Goal: Find contact information: Obtain details needed to contact an individual or organization

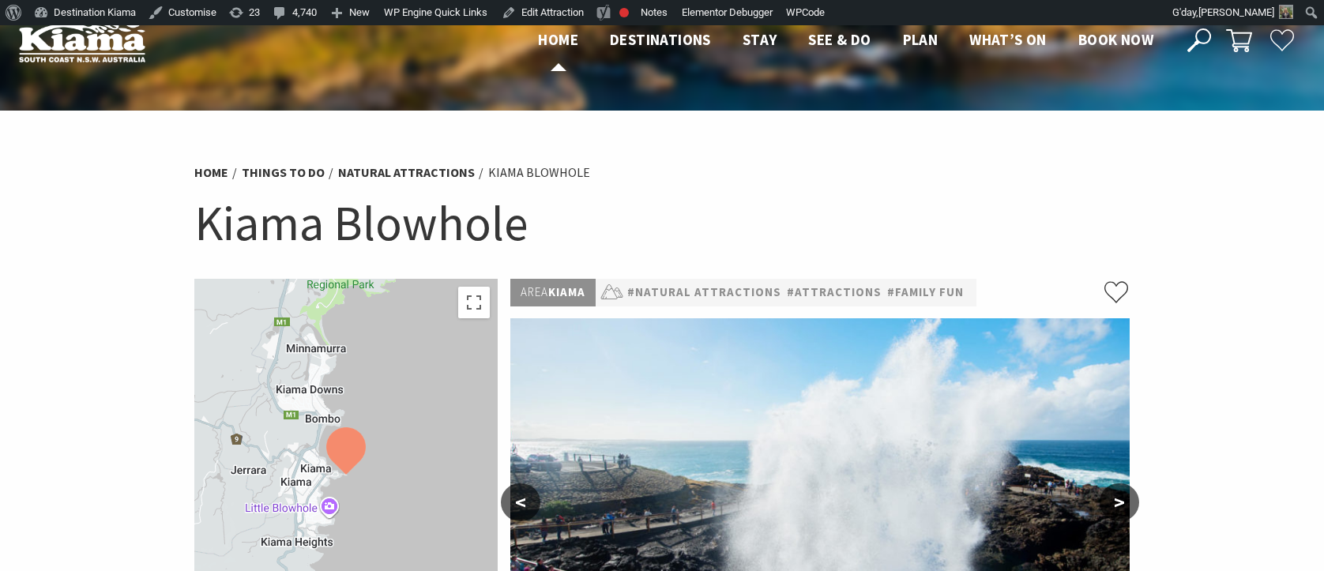
click at [548, 34] on span "Home" at bounding box center [558, 39] width 40 height 19
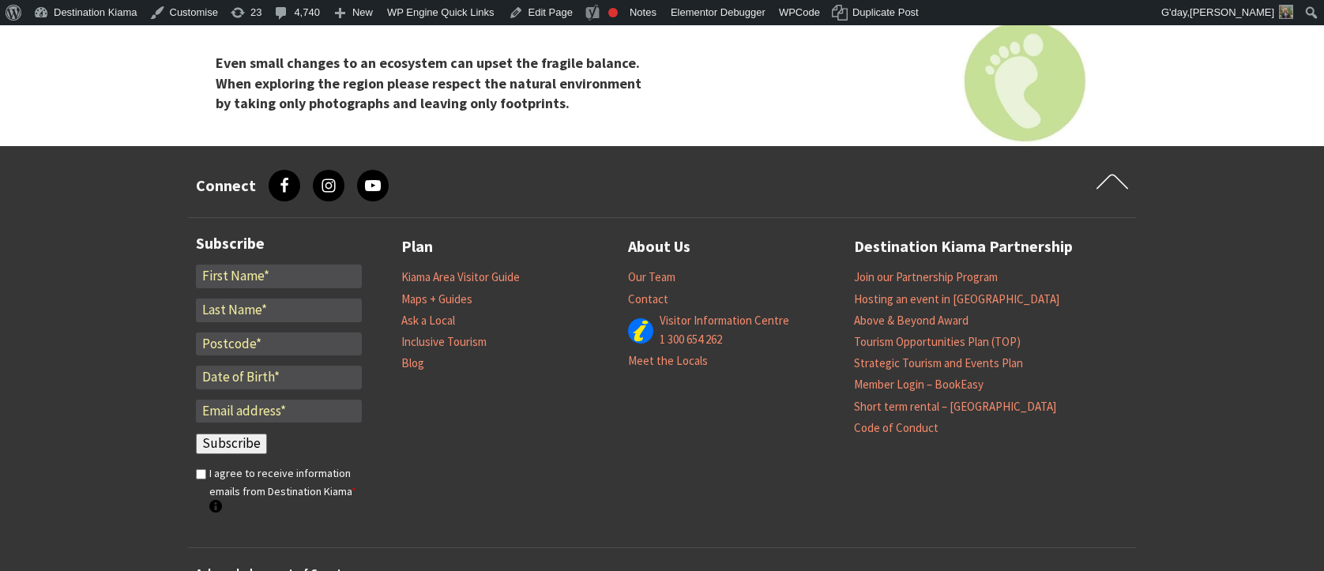
scroll to position [6568, 0]
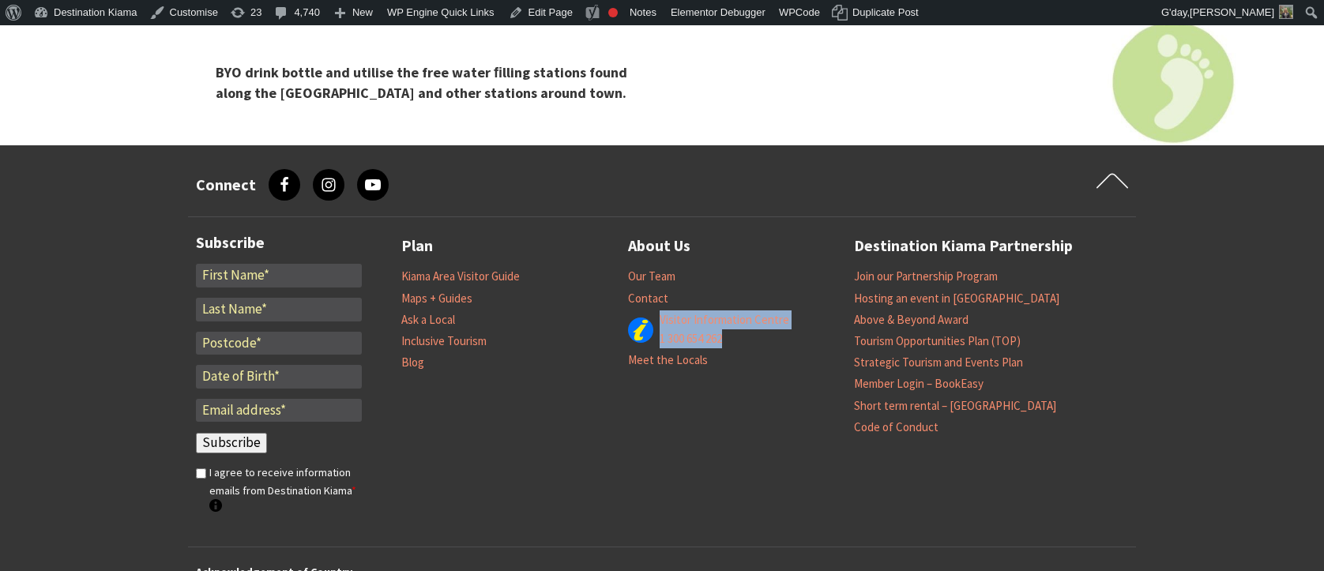
drag, startPoint x: 800, startPoint y: 215, endPoint x: 654, endPoint y: 215, distance: 146.1
click at [654, 310] on div "Visitor Information Centre 1 300 654 262" at bounding box center [741, 329] width 227 height 39
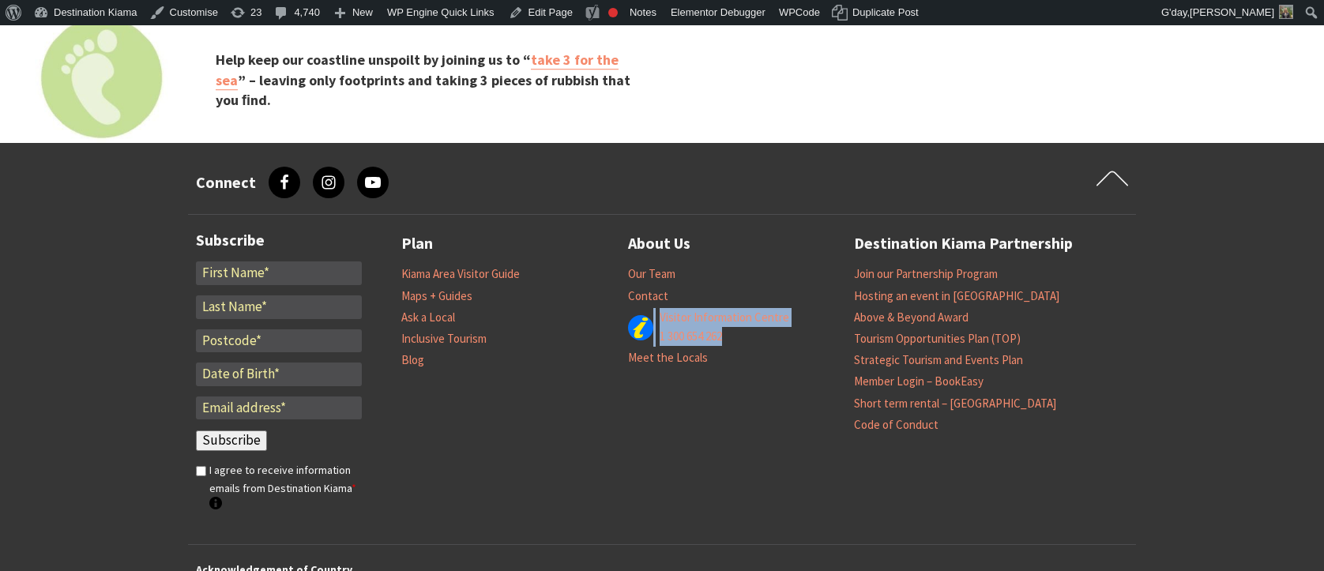
scroll to position [6571, 0]
click at [801, 280] on li "About Us Our Team Contact Visitor Information Centre 1 300 654 262 Meet the Loc…" at bounding box center [741, 332] width 227 height 205
drag, startPoint x: 806, startPoint y: 215, endPoint x: 660, endPoint y: 218, distance: 147.0
click at [660, 307] on div "Visitor Information Centre 1 300 654 262" at bounding box center [741, 326] width 227 height 39
drag, startPoint x: 660, startPoint y: 218, endPoint x: 773, endPoint y: 160, distance: 127.9
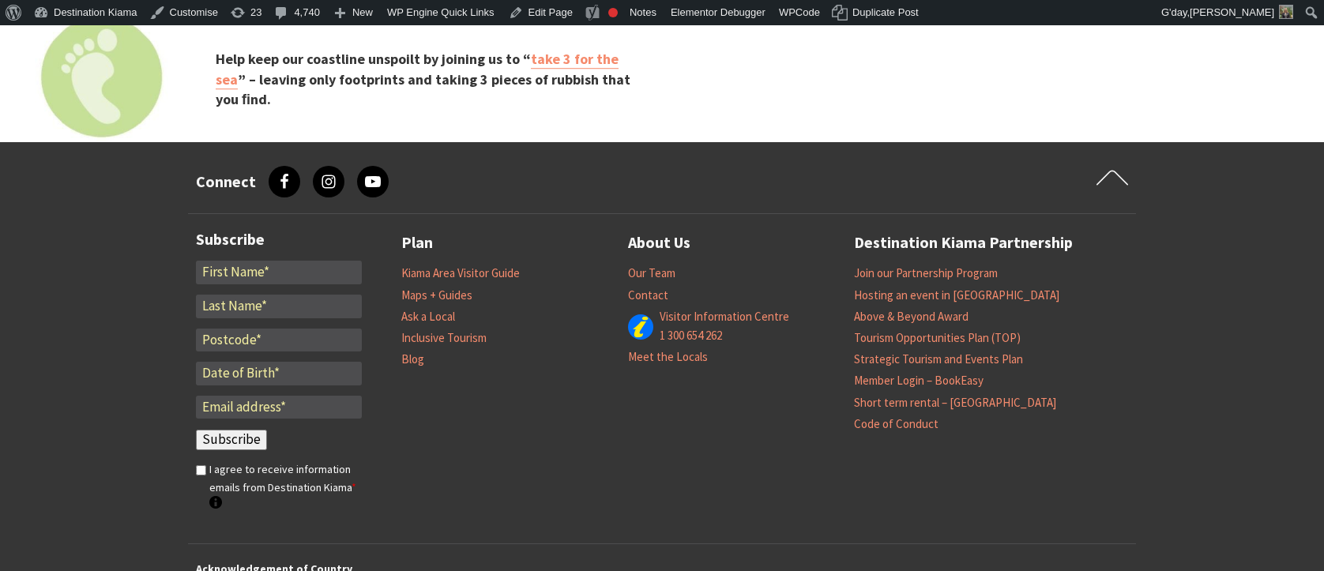
click at [773, 262] on li "Our Team" at bounding box center [741, 272] width 227 height 21
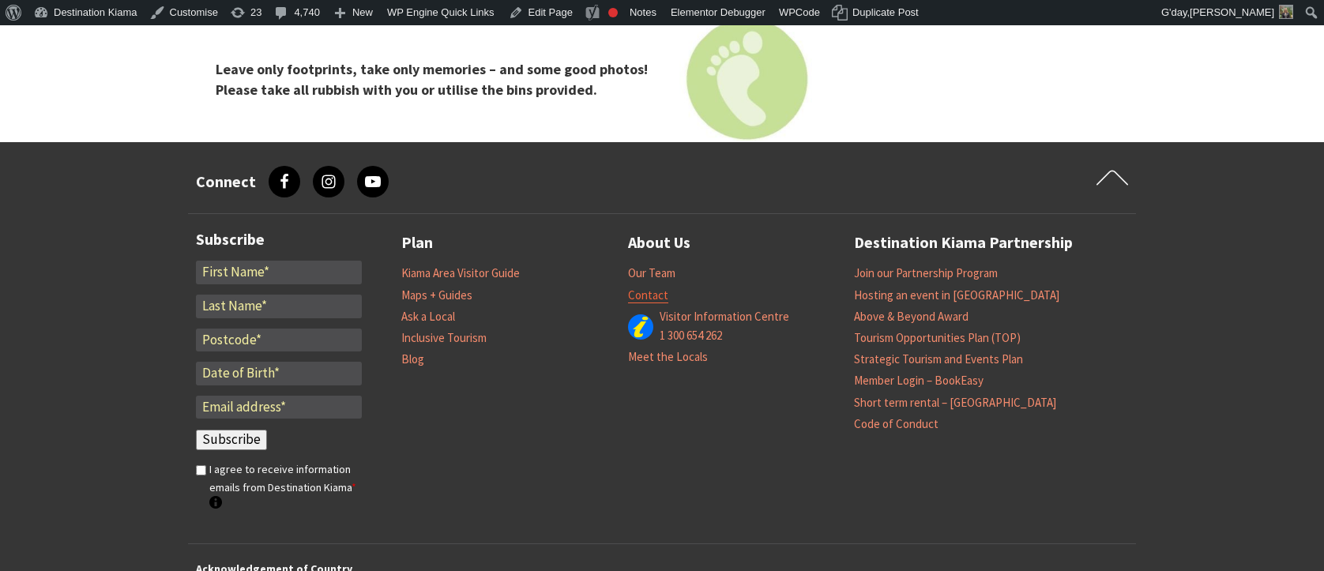
click at [657, 288] on link "Contact" at bounding box center [648, 296] width 40 height 16
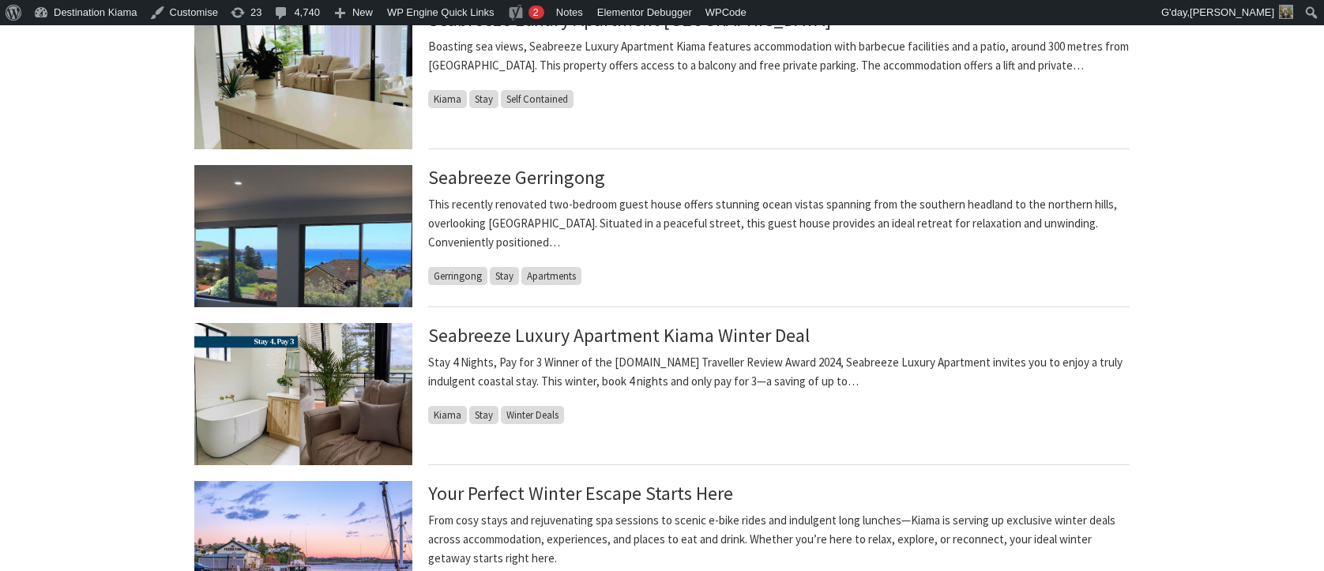
scroll to position [659, 0]
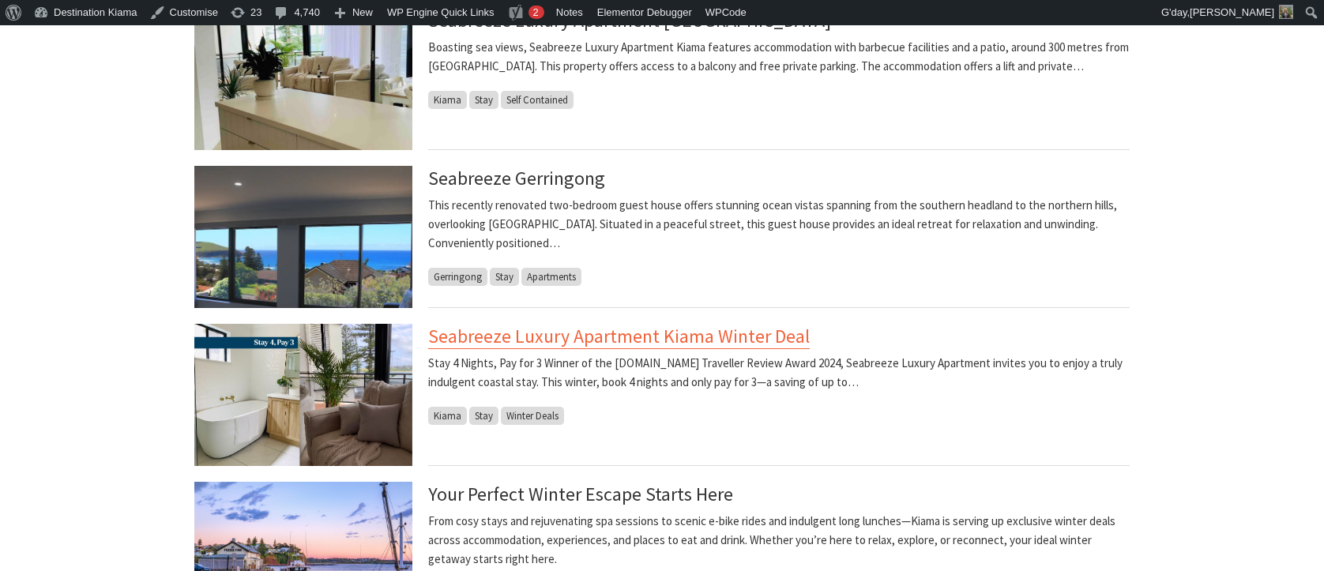
click at [645, 337] on link "Seabreeze Luxury Apartment Kiama Winter Deal" at bounding box center [619, 336] width 382 height 25
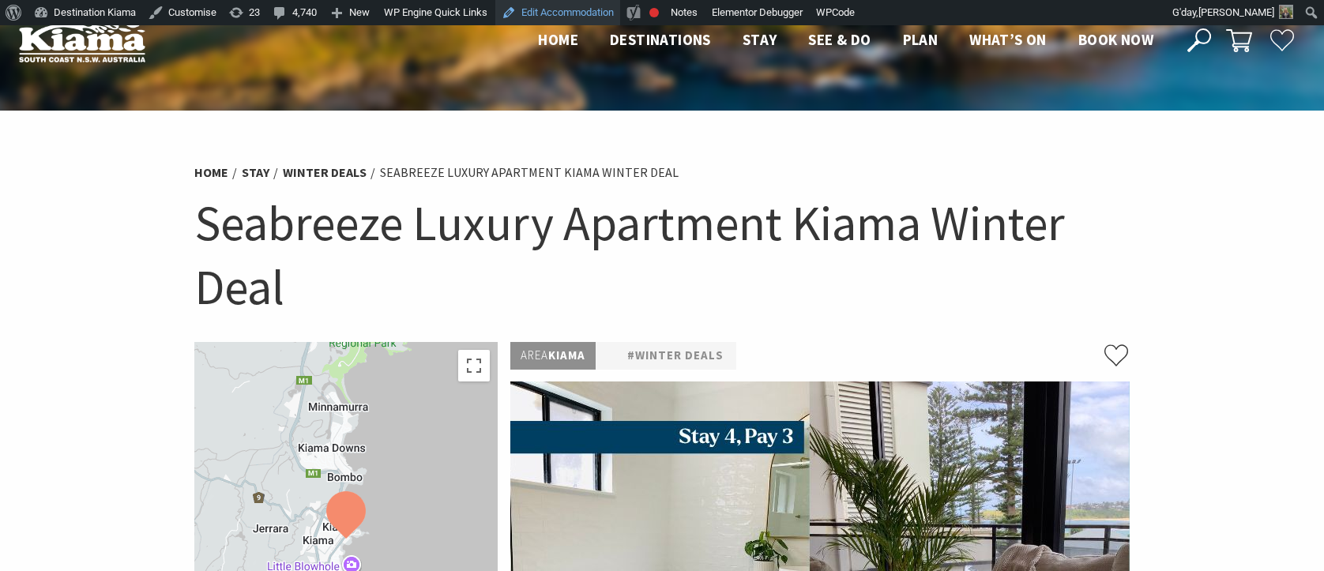
click at [544, 8] on link "Edit Accommodation" at bounding box center [557, 12] width 125 height 25
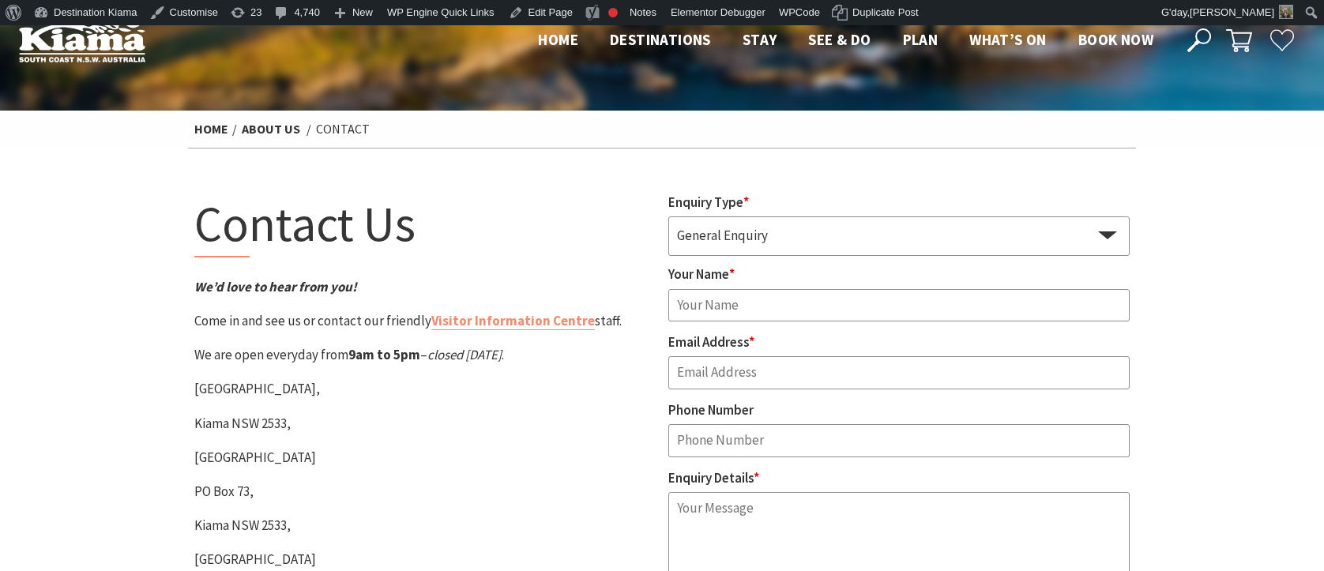
scroll to position [221, 0]
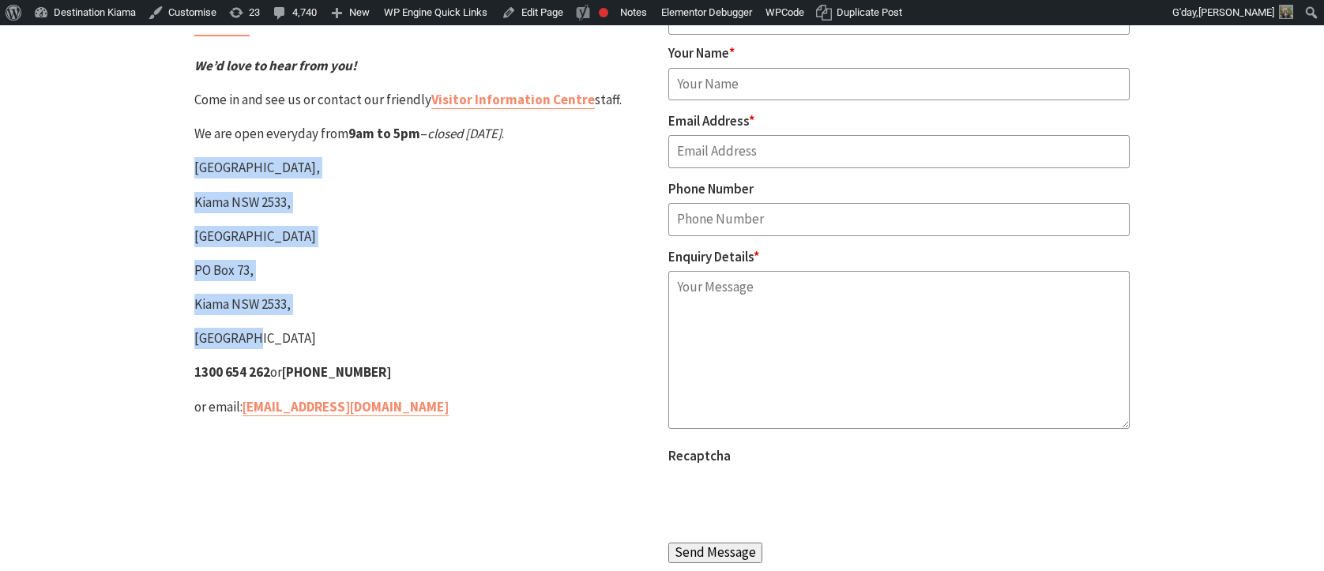
drag, startPoint x: 197, startPoint y: 169, endPoint x: 307, endPoint y: 336, distance: 200.7
click at [307, 336] on div "Contact Us We’d love to hear from you! Come in and see us or contact our friend…" at bounding box center [425, 272] width 474 height 603
copy div "[STREET_ADDRESS]"
drag, startPoint x: 255, startPoint y: 372, endPoint x: 173, endPoint y: 379, distance: 82.5
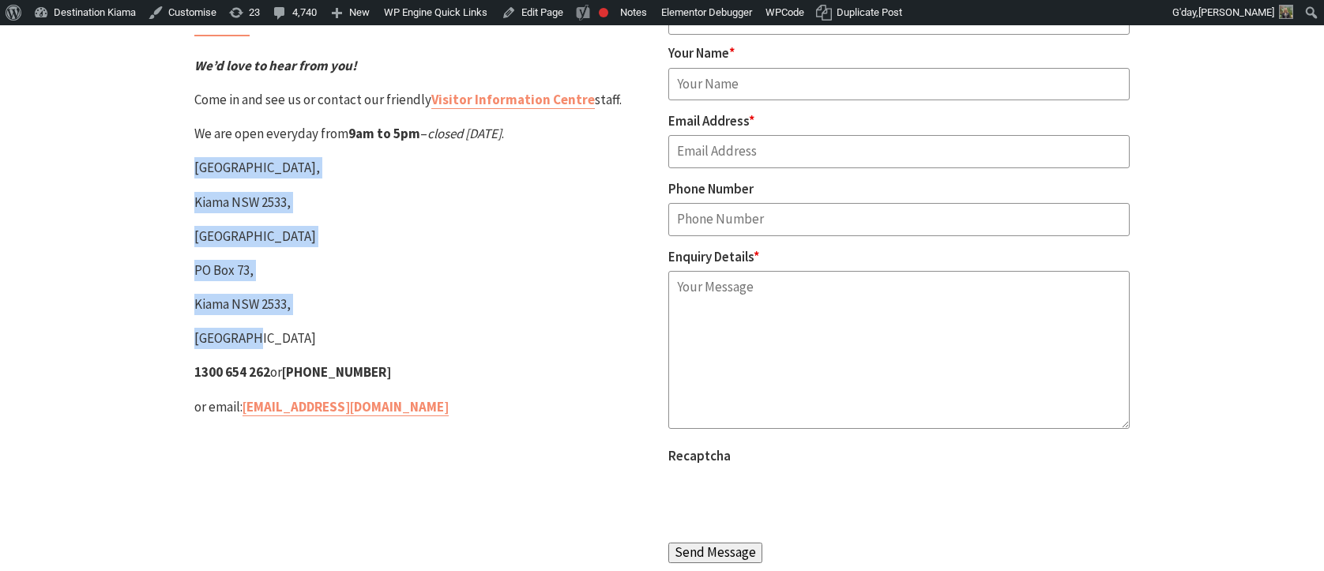
click at [173, 379] on section "Contact Us We’d love to hear from you! Come in and see us or contact our friend…" at bounding box center [662, 272] width 1324 height 690
copy p "1300 654 262 or [PHONE_NUMBER]"
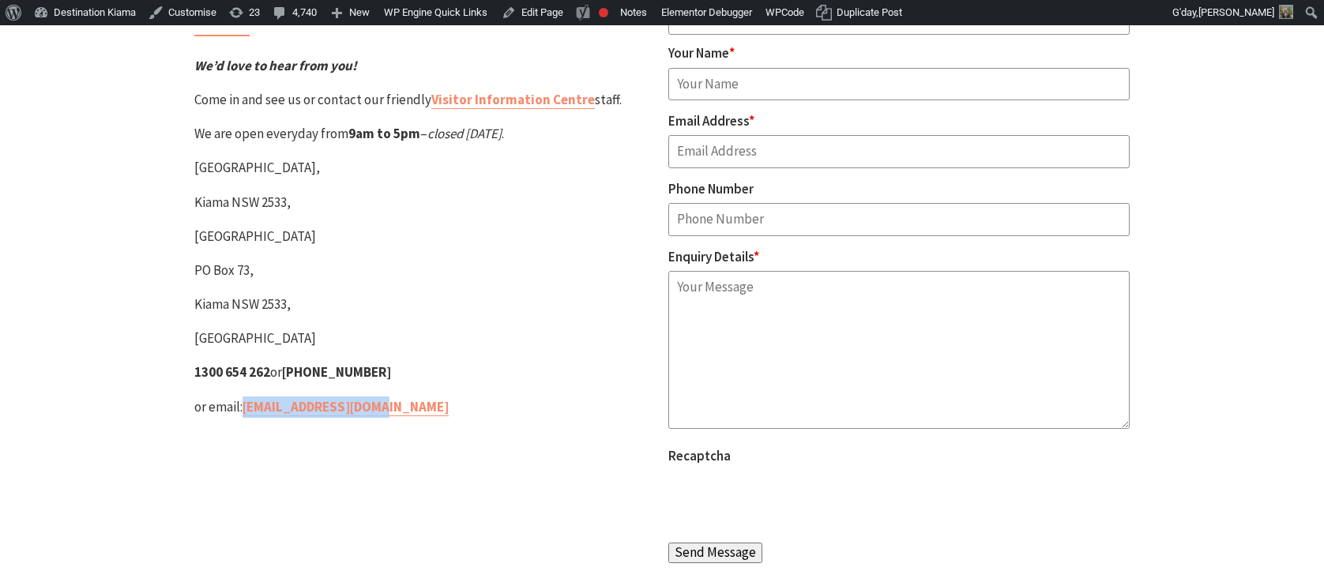
drag, startPoint x: 412, startPoint y: 406, endPoint x: 242, endPoint y: 408, distance: 169.8
click at [242, 408] on p "or email: [EMAIL_ADDRESS][DOMAIN_NAME]" at bounding box center [424, 407] width 461 height 21
copy p "[EMAIL_ADDRESS][DOMAIN_NAME]"
